Goal: Information Seeking & Learning: Learn about a topic

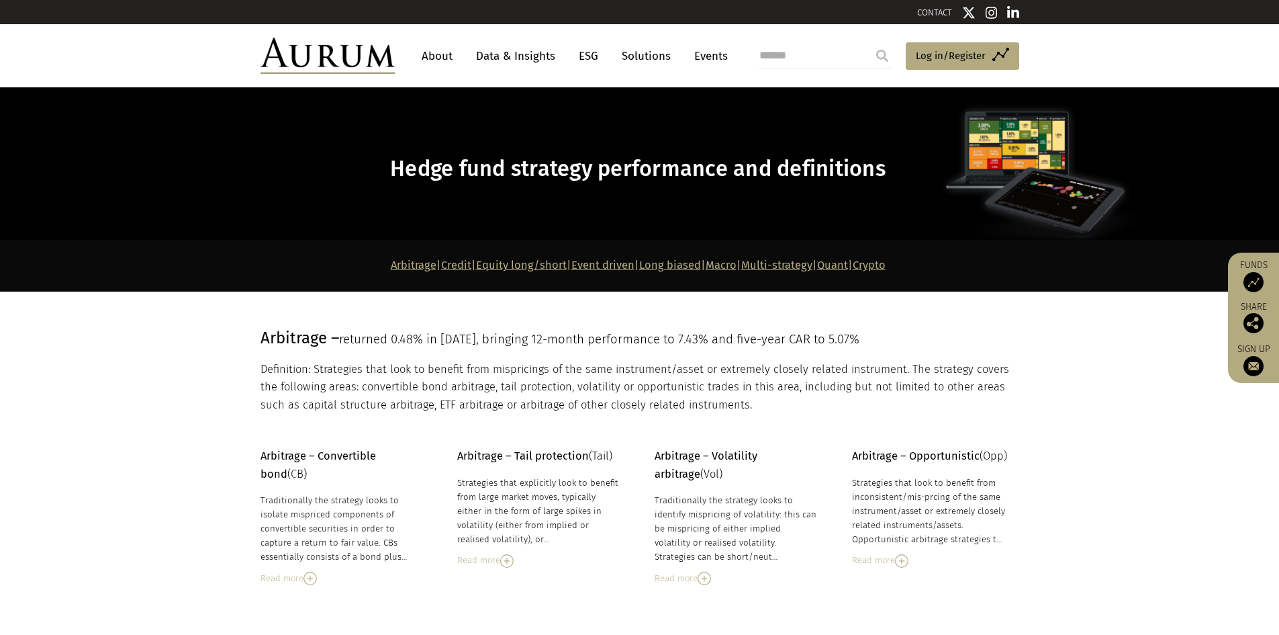
click at [510, 57] on link "Data & Insights" at bounding box center [515, 56] width 93 height 25
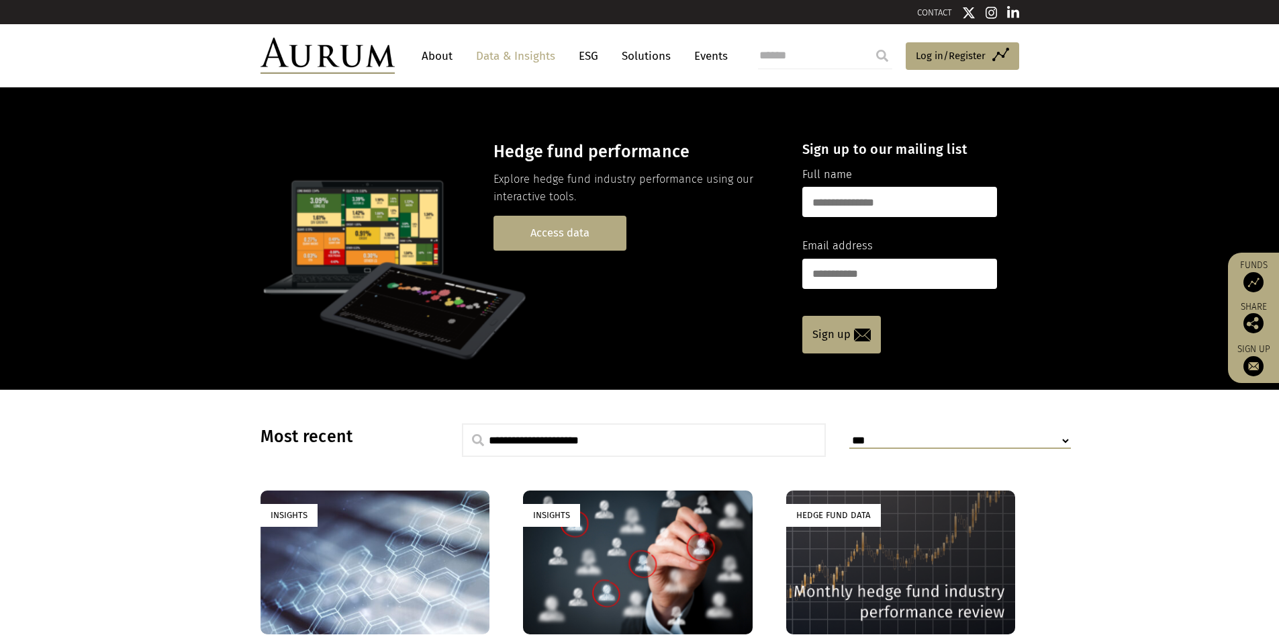
click at [569, 234] on link "Access data" at bounding box center [560, 233] width 133 height 34
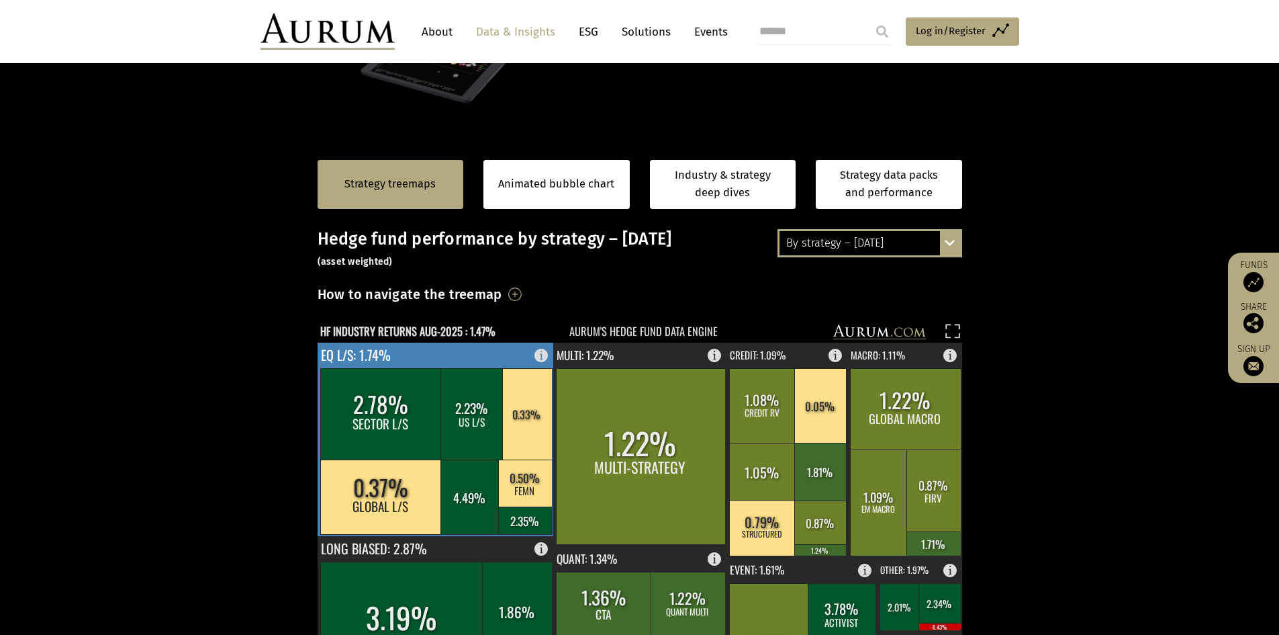
scroll to position [201, 0]
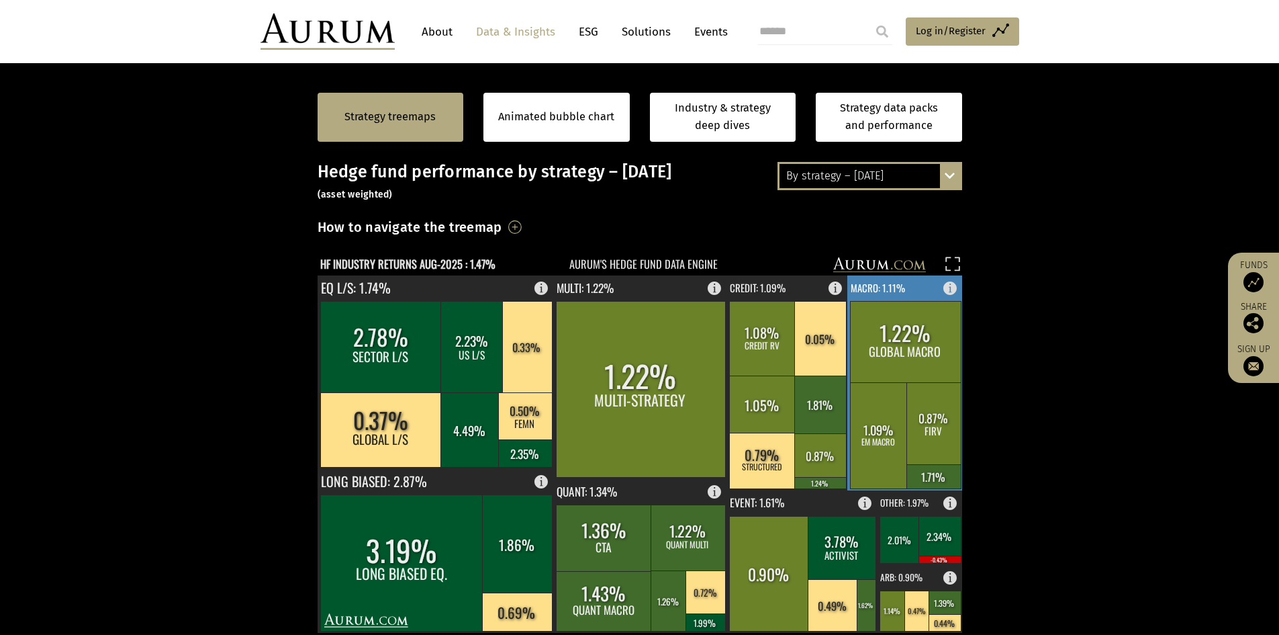
click at [923, 326] on rect at bounding box center [905, 341] width 111 height 81
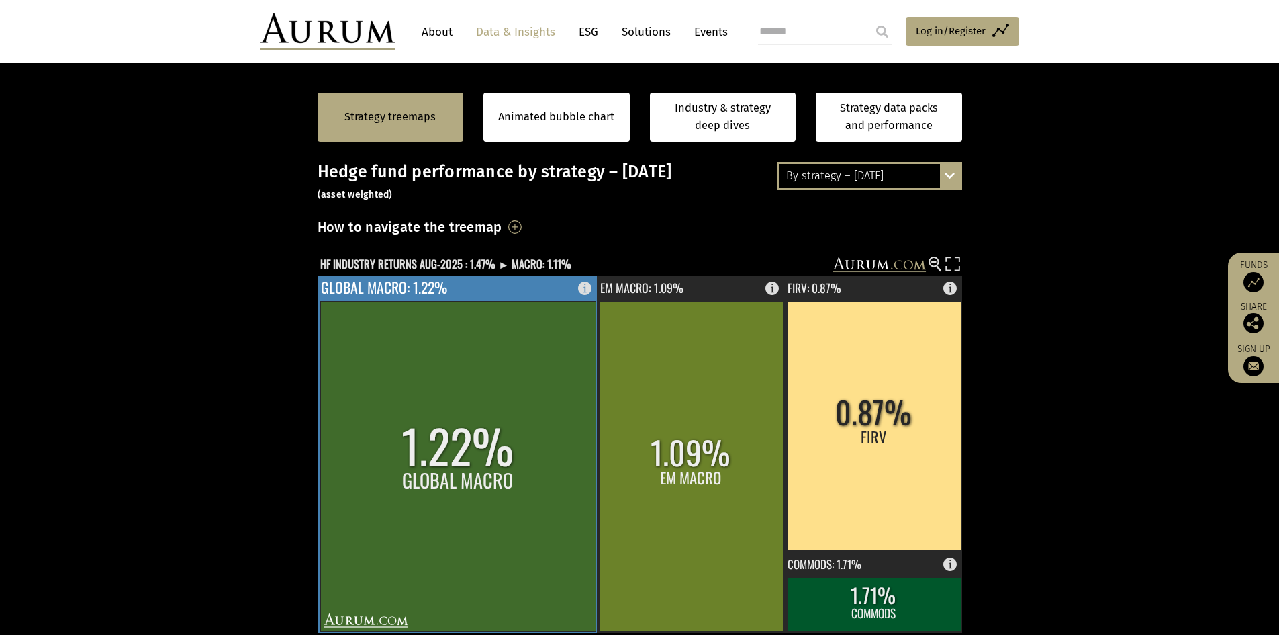
click at [503, 396] on rect at bounding box center [457, 466] width 275 height 330
